Goal: Navigation & Orientation: Find specific page/section

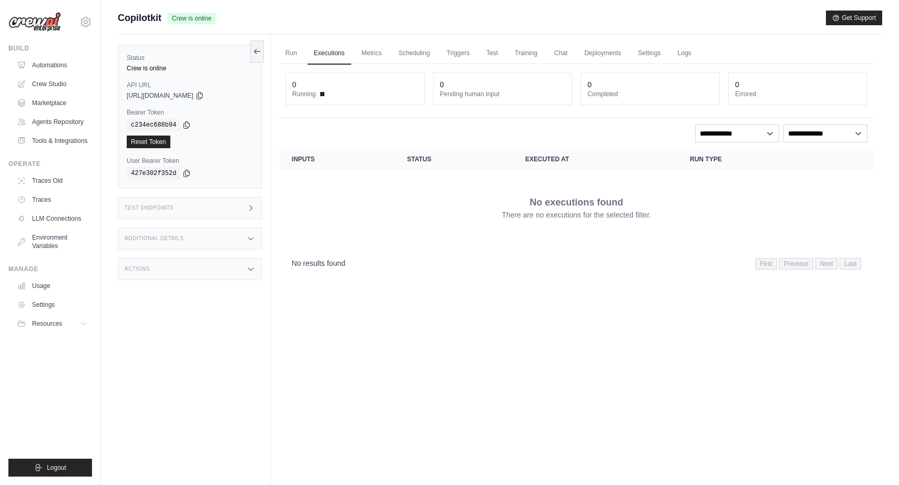
click at [150, 20] on span "Copilotkit" at bounding box center [140, 18] width 44 height 15
click at [57, 117] on link "Agents Repository" at bounding box center [53, 122] width 79 height 17
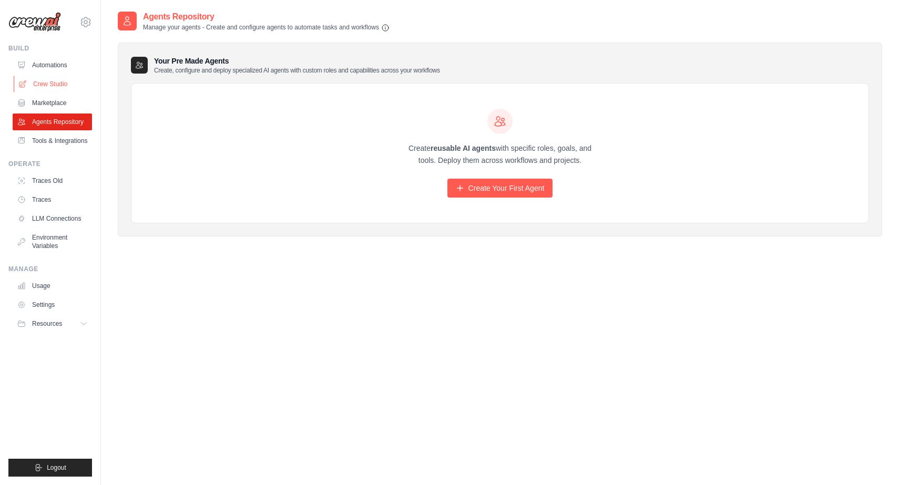
click at [63, 87] on link "Crew Studio" at bounding box center [53, 84] width 79 height 17
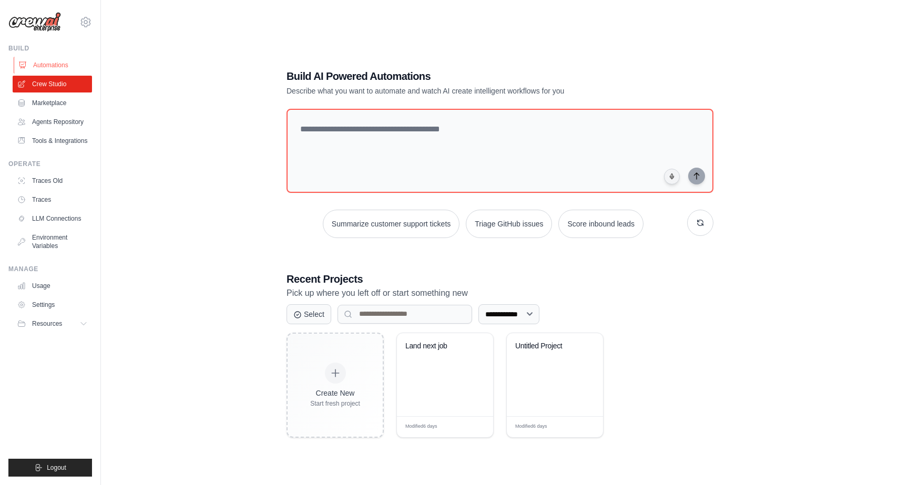
click at [65, 63] on link "Automations" at bounding box center [53, 65] width 79 height 17
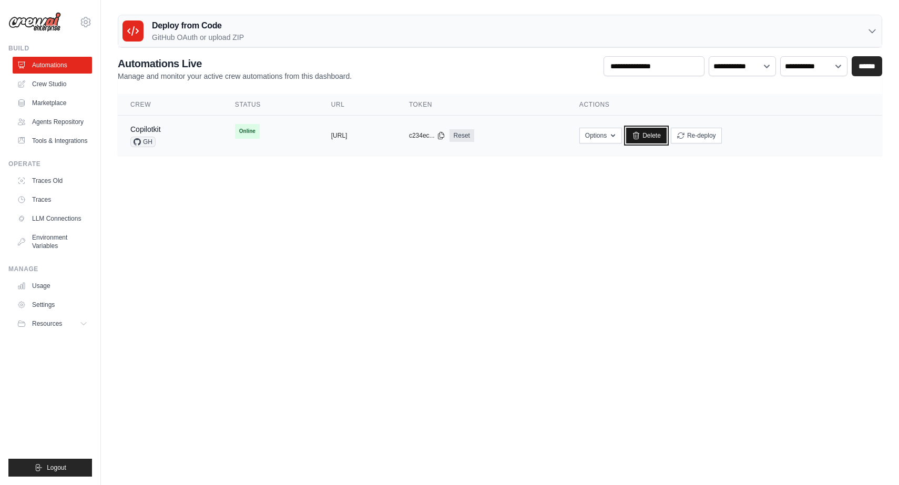
click at [667, 140] on link "Delete" at bounding box center [646, 136] width 40 height 16
